Goal: Task Accomplishment & Management: Manage account settings

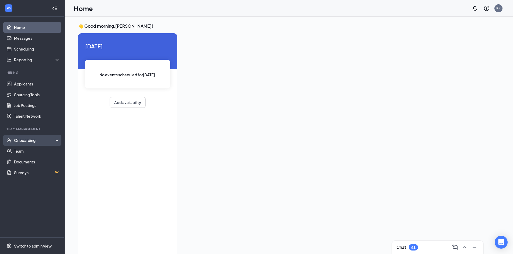
click at [26, 142] on div "Onboarding" at bounding box center [34, 140] width 41 height 5
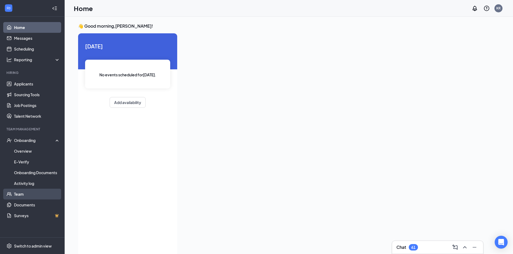
click at [33, 196] on link "Team" at bounding box center [37, 194] width 46 height 11
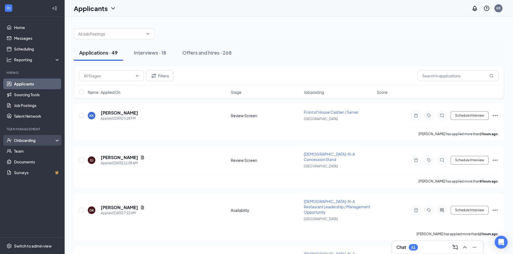
click at [33, 139] on div "Onboarding" at bounding box center [34, 140] width 41 height 5
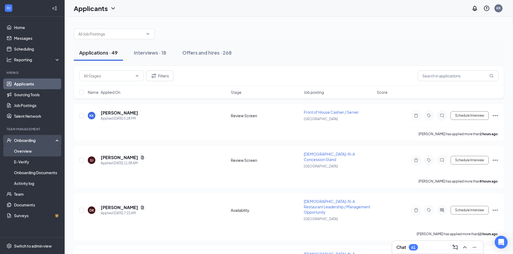
click at [50, 155] on link "Overview" at bounding box center [37, 151] width 46 height 11
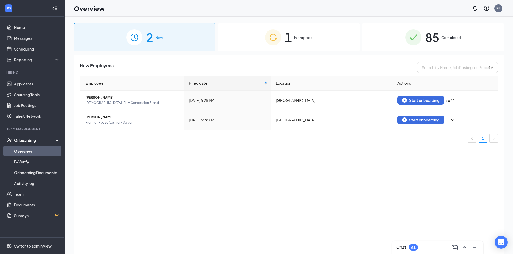
click at [316, 30] on div "1 In progress" at bounding box center [289, 37] width 142 height 28
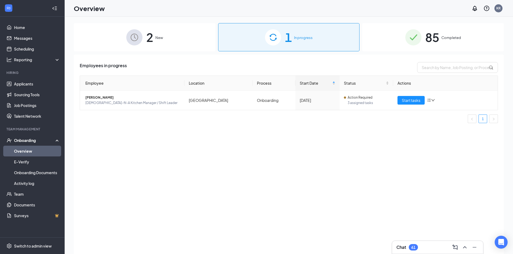
click at [445, 36] on span "Completed" at bounding box center [451, 37] width 20 height 5
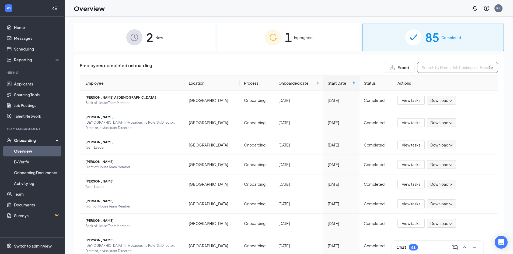
click at [429, 71] on input "text" at bounding box center [457, 67] width 81 height 11
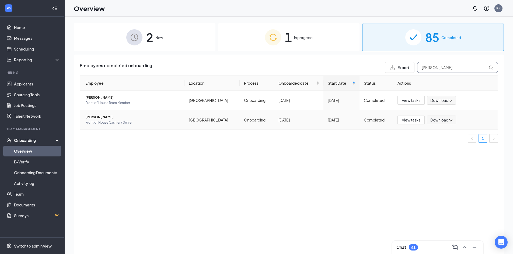
type input "[PERSON_NAME]"
click at [142, 121] on span "Front of House Cashier / Server" at bounding box center [132, 122] width 95 height 5
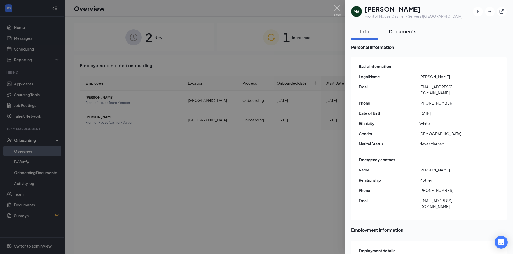
click at [414, 32] on div "Documents" at bounding box center [402, 31] width 27 height 7
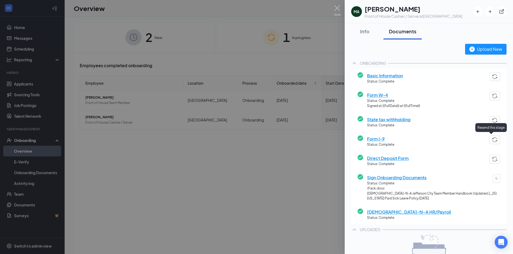
click at [492, 140] on img "button" at bounding box center [495, 140] width 6 height 5
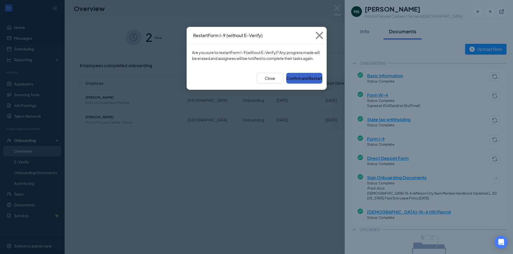
click at [304, 78] on button "Confirm and Restart" at bounding box center [304, 78] width 36 height 11
